Goal: Find specific page/section: Find specific page/section

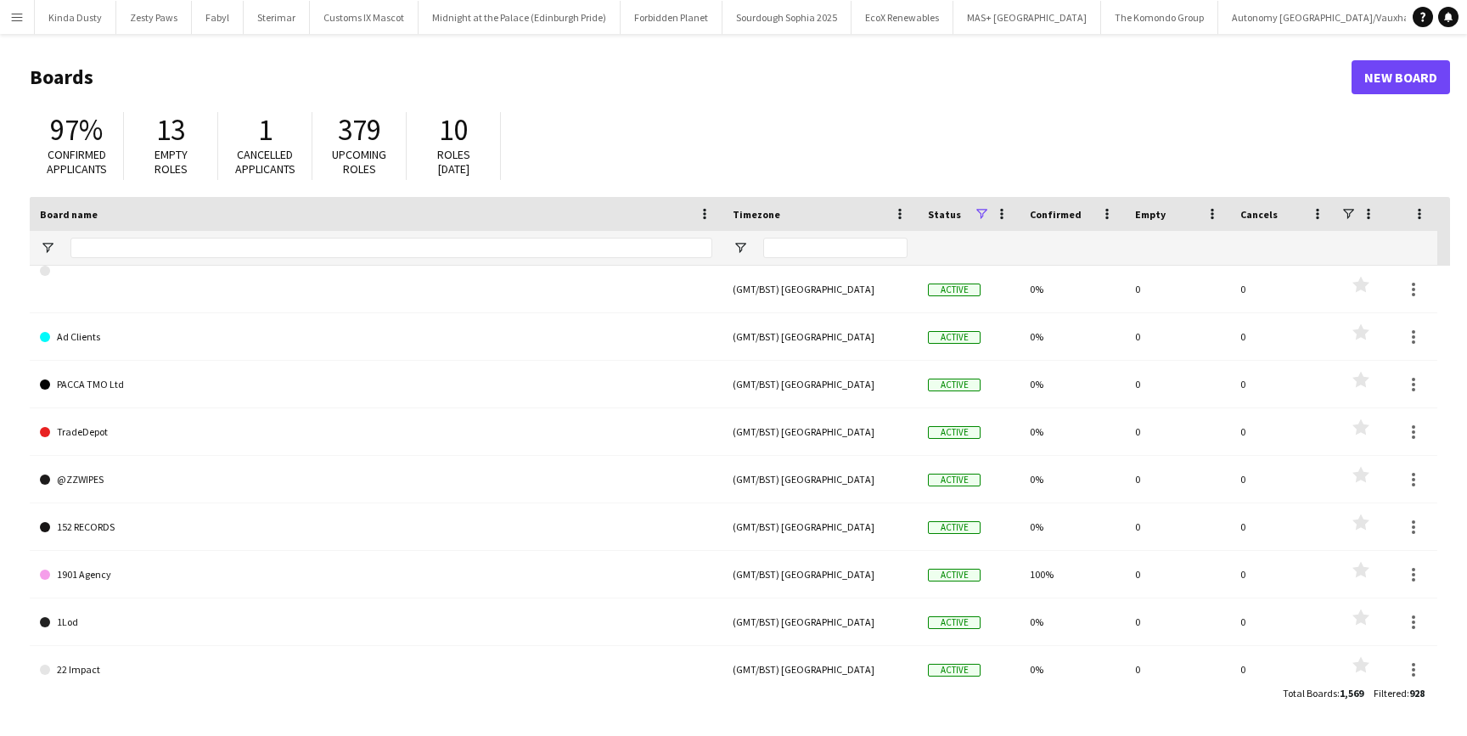
click at [14, 21] on app-icon "Menu" at bounding box center [17, 17] width 14 height 14
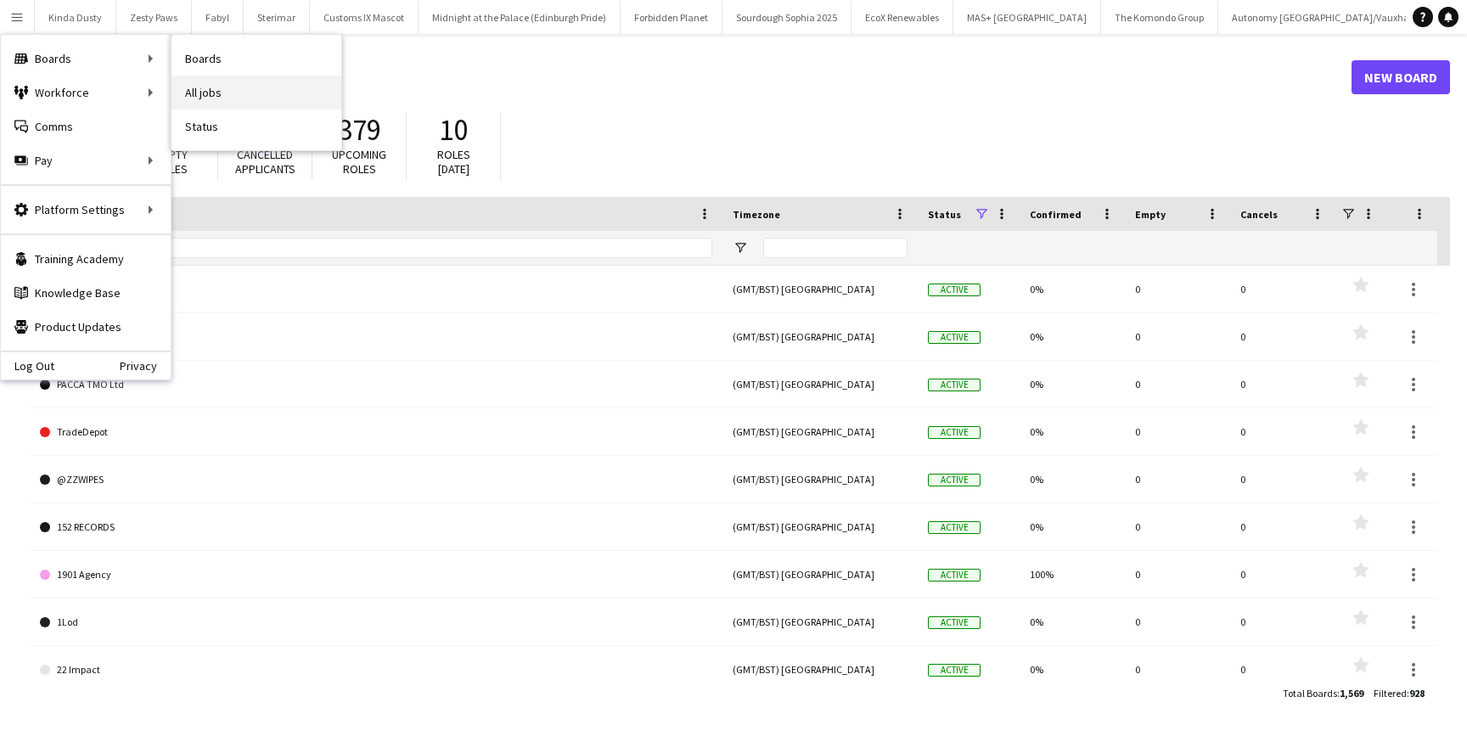
click at [199, 84] on link "All jobs" at bounding box center [256, 93] width 170 height 34
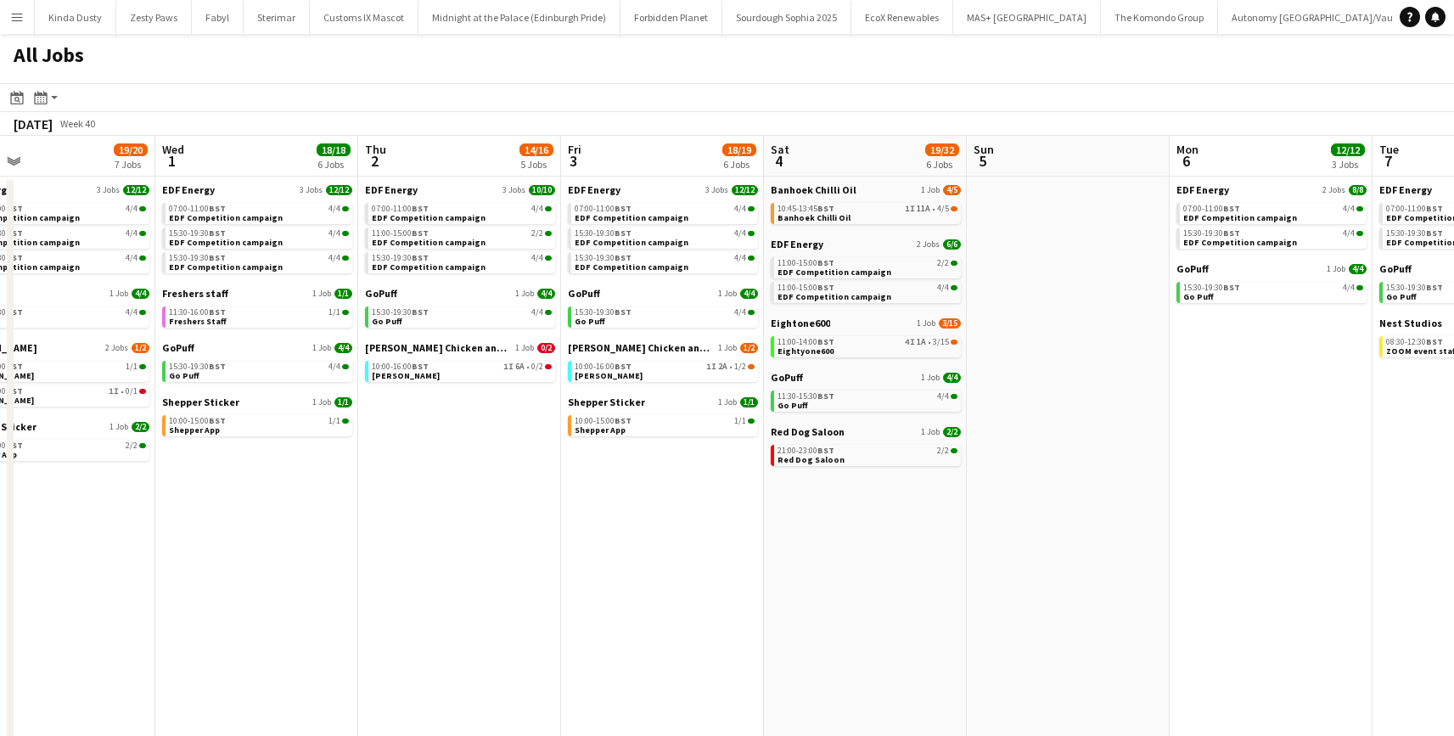
scroll to position [0, 480]
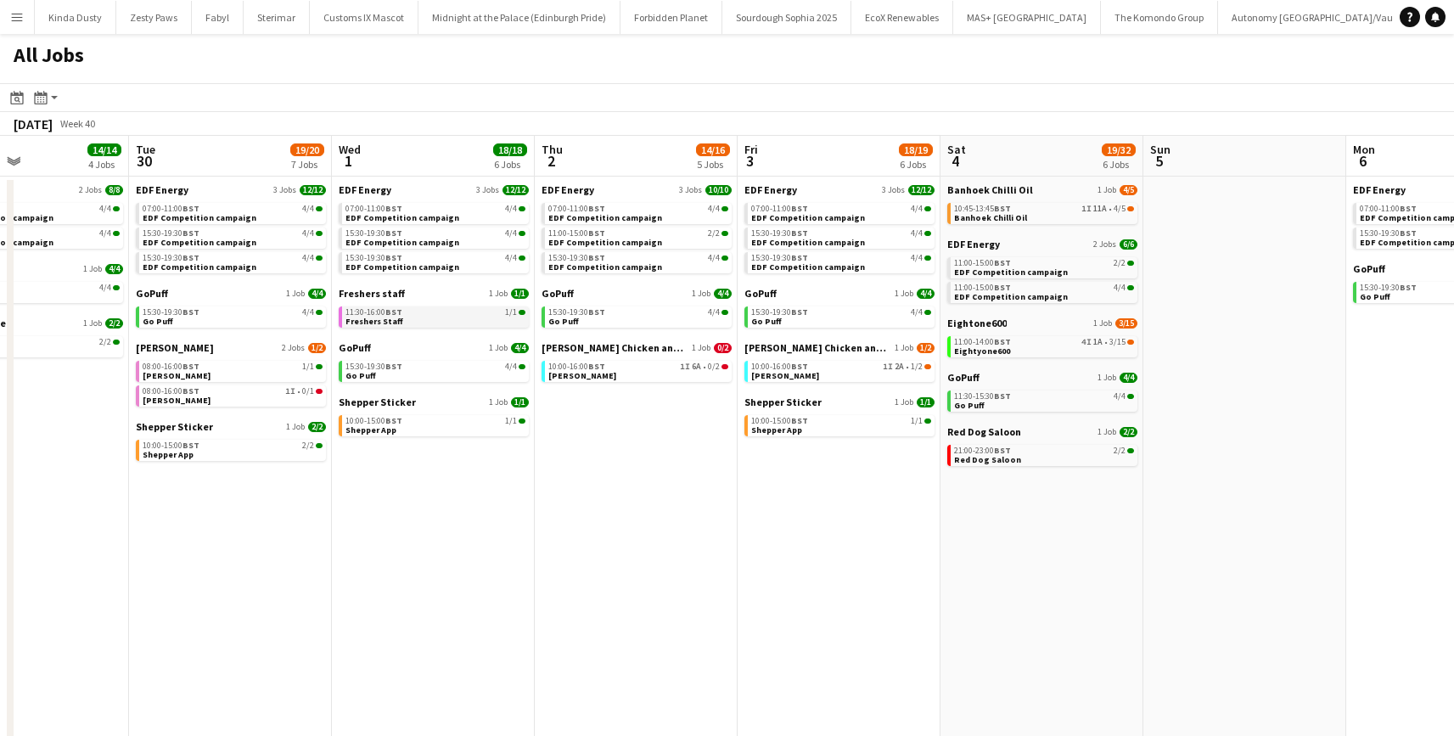
click at [376, 319] on span "Freshers Staff" at bounding box center [374, 321] width 58 height 11
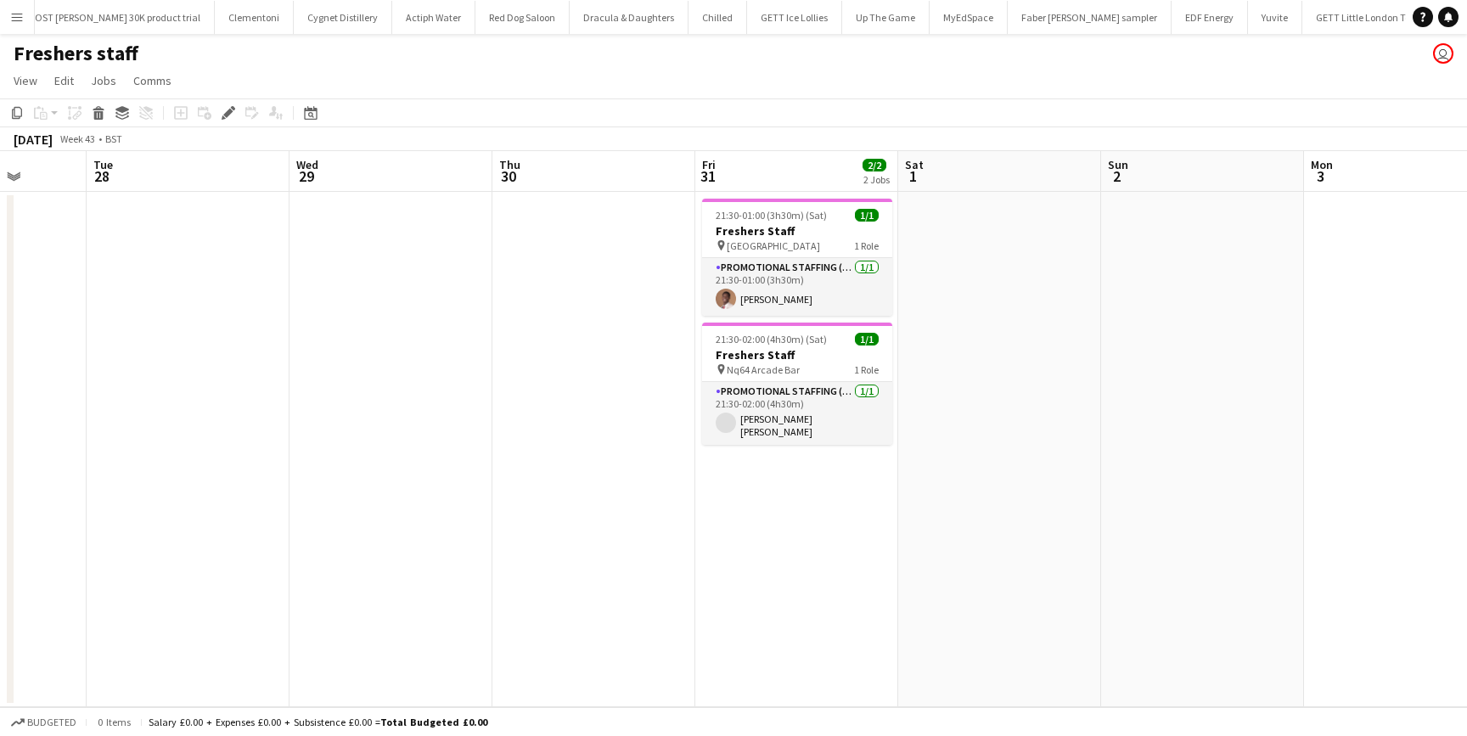
scroll to position [0, 524]
